Goal: Task Accomplishment & Management: Use online tool/utility

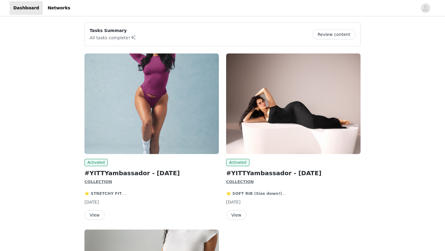
click at [238, 215] on button "View" at bounding box center [236, 215] width 20 height 10
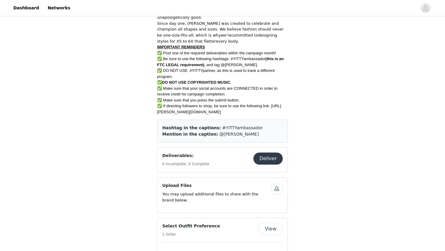
scroll to position [253, 0]
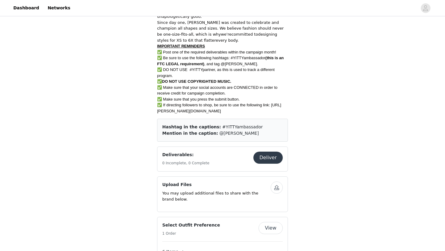
click at [272, 159] on button "Deliver" at bounding box center [267, 158] width 29 height 12
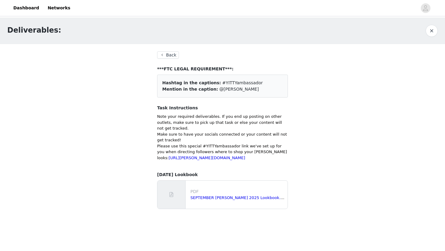
click at [164, 59] on div "Back ***FTC LEGAL REQUIREMENT***: Hashtag in the captions: #YITTYambassador Men…" at bounding box center [222, 130] width 131 height 158
click at [164, 56] on button "Back" at bounding box center [168, 54] width 22 height 7
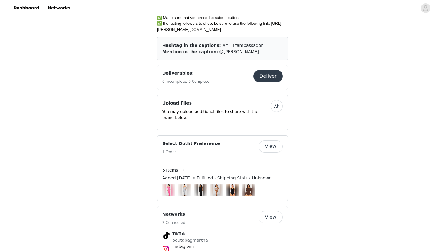
scroll to position [342, 0]
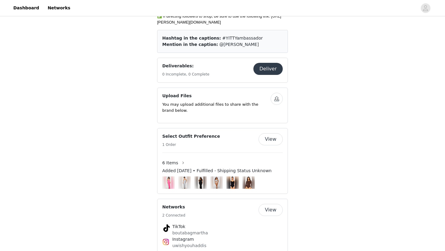
click at [263, 145] on button "View" at bounding box center [270, 139] width 24 height 12
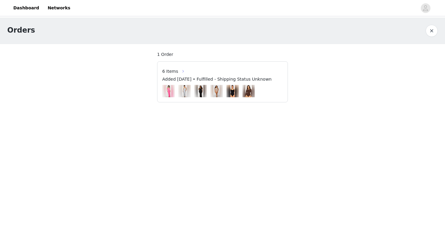
click at [178, 71] on button "button" at bounding box center [183, 72] width 10 height 10
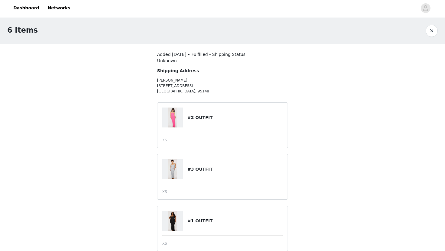
scroll to position [8, 0]
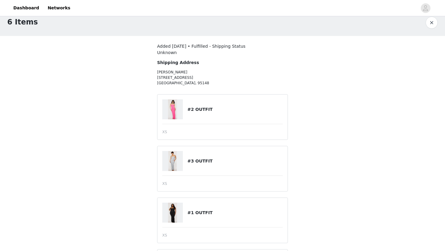
click at [186, 106] on div at bounding box center [174, 109] width 25 height 20
click at [32, 7] on link "Dashboard" at bounding box center [26, 8] width 33 height 14
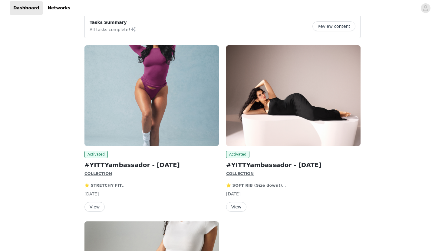
click at [232, 206] on button "View" at bounding box center [236, 207] width 20 height 10
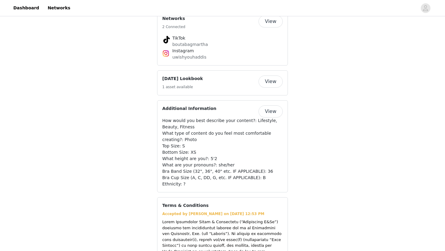
scroll to position [530, 0]
click at [273, 83] on button "View" at bounding box center [270, 82] width 24 height 12
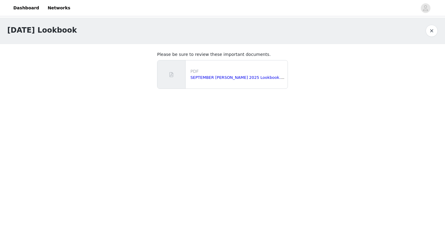
click at [236, 80] on div "SEPTEMBER [PERSON_NAME] 2025 Lookbook.pdf" at bounding box center [237, 78] width 95 height 6
click at [236, 79] on link "SEPTEMBER [PERSON_NAME] 2025 Lookbook.pdf" at bounding box center [238, 77] width 96 height 5
click at [426, 29] on button "button" at bounding box center [431, 31] width 12 height 12
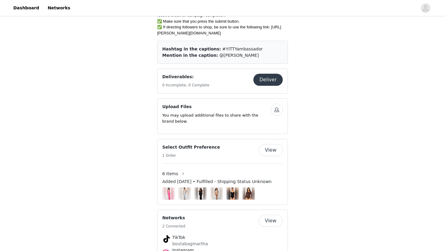
scroll to position [333, 0]
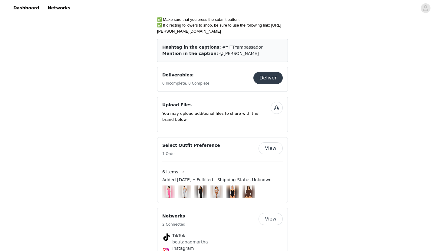
click at [267, 154] on button "View" at bounding box center [270, 148] width 24 height 12
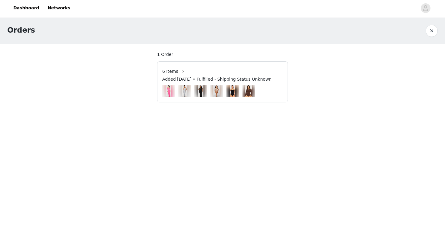
click at [172, 70] on span "6 Items" at bounding box center [170, 71] width 16 height 6
click at [178, 71] on button "button" at bounding box center [183, 72] width 10 height 10
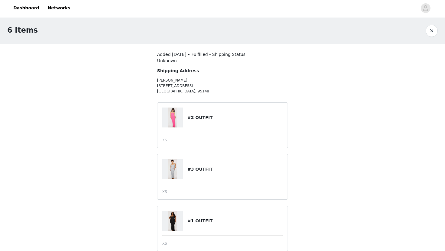
click at [434, 31] on button "button" at bounding box center [431, 31] width 12 height 12
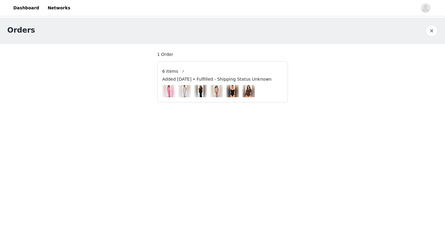
click at [432, 28] on button "button" at bounding box center [431, 31] width 12 height 12
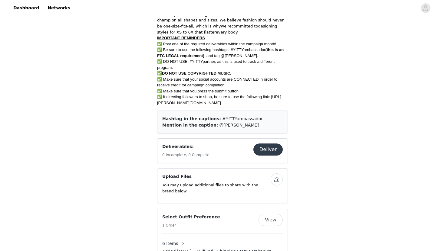
scroll to position [262, 0]
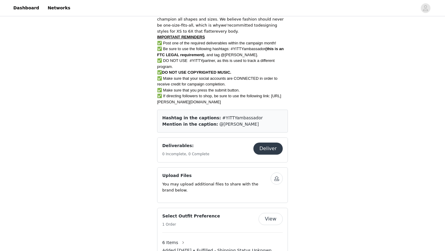
click at [264, 151] on button "Deliver" at bounding box center [267, 149] width 29 height 12
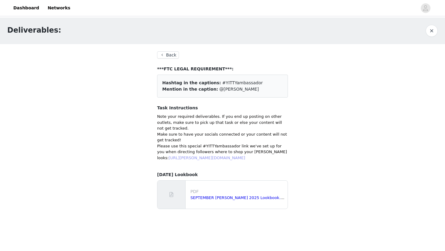
click at [187, 158] on link "[URL][PERSON_NAME][DOMAIN_NAME]" at bounding box center [206, 158] width 77 height 5
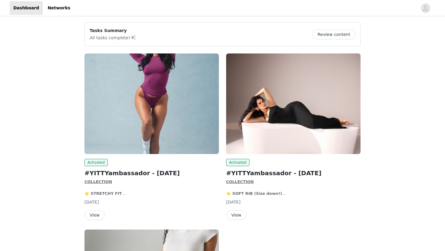
click at [241, 212] on button "View" at bounding box center [236, 215] width 20 height 10
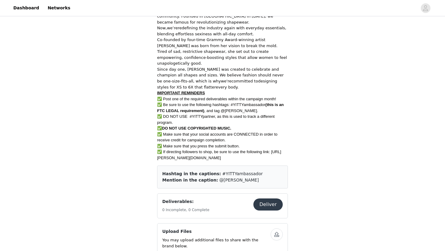
scroll to position [207, 0]
drag, startPoint x: 162, startPoint y: 159, endPoint x: 155, endPoint y: 148, distance: 12.8
copy span "[URL][PERSON_NAME][DOMAIN_NAME]"
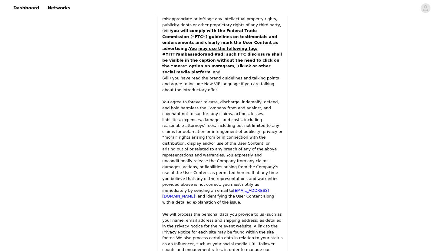
scroll to position [964, 0]
